Goal: Information Seeking & Learning: Learn about a topic

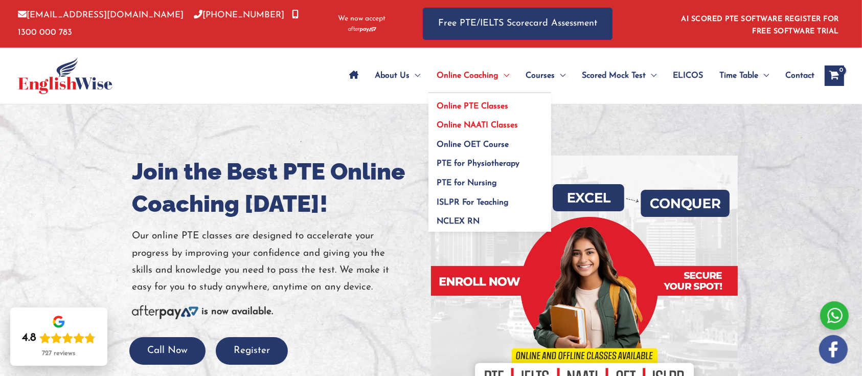
click at [457, 121] on span "Online NAATI Classes" at bounding box center [477, 125] width 81 height 8
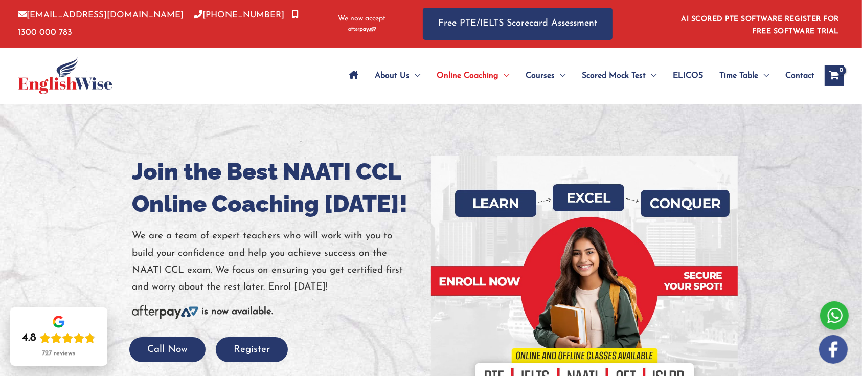
click at [183, 80] on div at bounding box center [122, 76] width 209 height 56
